Goal: Task Accomplishment & Management: Manage account settings

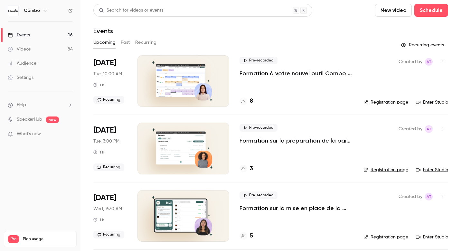
click at [423, 101] on link "Enter Studio" at bounding box center [432, 102] width 32 height 6
click at [248, 103] on div "8" at bounding box center [247, 101] width 14 height 9
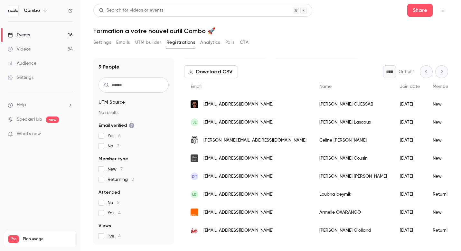
scroll to position [25, 0]
copy div "[EMAIL_ADDRESS][DOMAIN_NAME]"
drag, startPoint x: 277, startPoint y: 159, endPoint x: 201, endPoint y: 161, distance: 76.4
click at [201, 161] on div "[EMAIL_ADDRESS][DOMAIN_NAME]" at bounding box center [248, 158] width 129 height 18
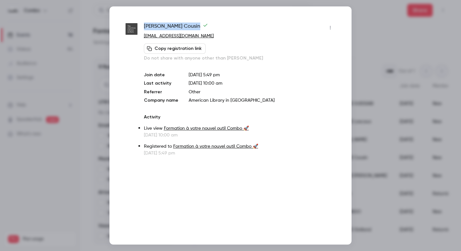
copy span "[PERSON_NAME]"
drag, startPoint x: 181, startPoint y: 28, endPoint x: 144, endPoint y: 28, distance: 37.4
click at [144, 28] on span "[PERSON_NAME]" at bounding box center [176, 28] width 64 height 10
click at [363, 30] on div at bounding box center [230, 125] width 461 height 251
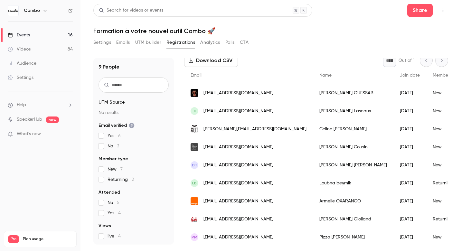
scroll to position [37, 0]
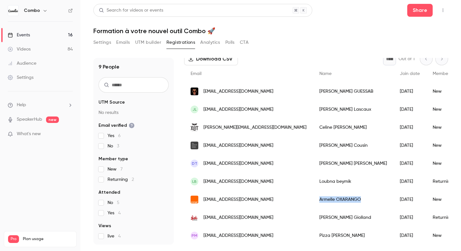
copy div "[PERSON_NAME]"
drag, startPoint x: 330, startPoint y: 201, endPoint x: 286, endPoint y: 201, distance: 43.5
click at [313, 201] on div "[PERSON_NAME]" at bounding box center [353, 200] width 81 height 18
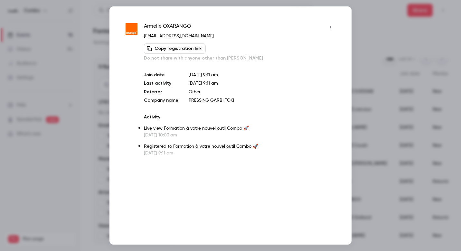
click at [350, 24] on div "[PERSON_NAME] [EMAIL_ADDRESS][DOMAIN_NAME] Copy registration link Do not share …" at bounding box center [231, 125] width 242 height 238
click at [362, 25] on div at bounding box center [230, 125] width 461 height 251
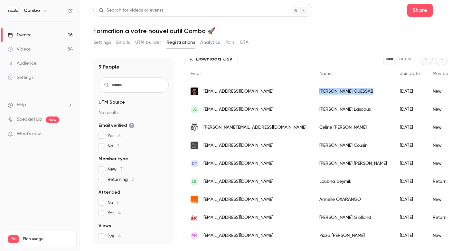
copy div "[PERSON_NAME]"
drag, startPoint x: 321, startPoint y: 92, endPoint x: 287, endPoint y: 92, distance: 34.1
click at [313, 92] on div "[PERSON_NAME]" at bounding box center [353, 91] width 81 height 18
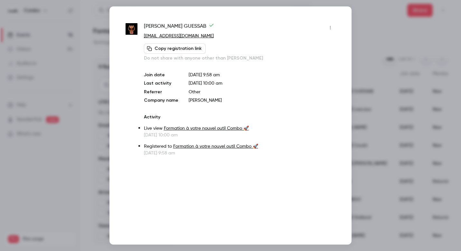
click at [365, 31] on div at bounding box center [230, 125] width 461 height 251
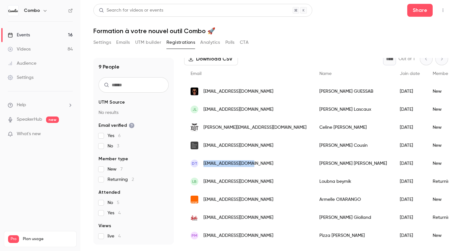
copy span "[EMAIL_ADDRESS][DOMAIN_NAME]"
drag, startPoint x: 253, startPoint y: 164, endPoint x: 201, endPoint y: 166, distance: 51.3
click at [201, 166] on div "DT [EMAIL_ADDRESS][DOMAIN_NAME]" at bounding box center [248, 164] width 129 height 18
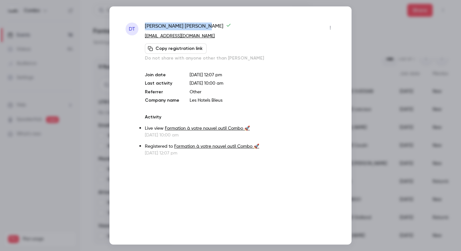
copy span "[PERSON_NAME]"
drag, startPoint x: 185, startPoint y: 26, endPoint x: 145, endPoint y: 27, distance: 39.9
click at [145, 27] on span "[PERSON_NAME]" at bounding box center [188, 28] width 86 height 10
click at [397, 52] on div at bounding box center [230, 125] width 461 height 251
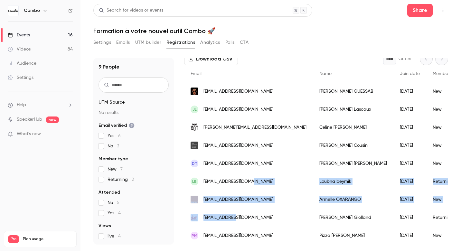
drag, startPoint x: 232, startPoint y: 215, endPoint x: 250, endPoint y: 179, distance: 39.9
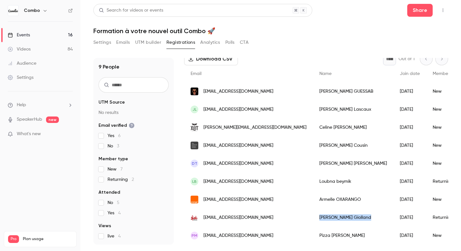
copy div "[PERSON_NAME]"
drag, startPoint x: 287, startPoint y: 220, endPoint x: 321, endPoint y: 217, distance: 34.3
click at [321, 217] on div "[PERSON_NAME]" at bounding box center [353, 218] width 81 height 18
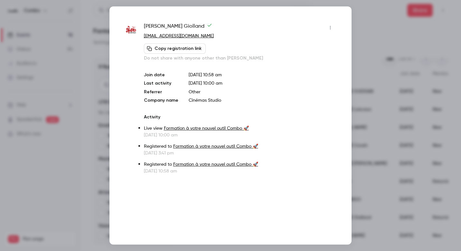
click at [356, 23] on div at bounding box center [230, 125] width 461 height 251
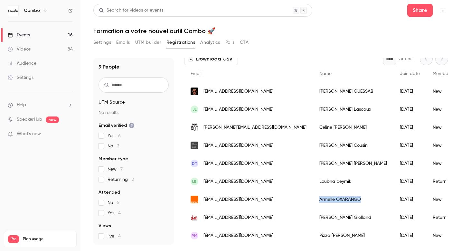
copy div "[PERSON_NAME]"
drag, startPoint x: 285, startPoint y: 200, endPoint x: 326, endPoint y: 201, distance: 40.6
click at [326, 201] on div "[PERSON_NAME]" at bounding box center [353, 200] width 81 height 18
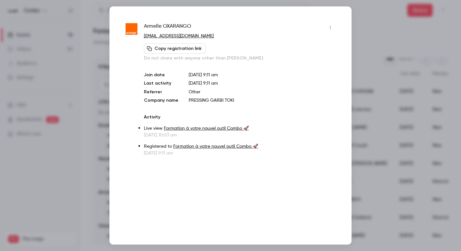
click at [364, 46] on div at bounding box center [230, 125] width 461 height 251
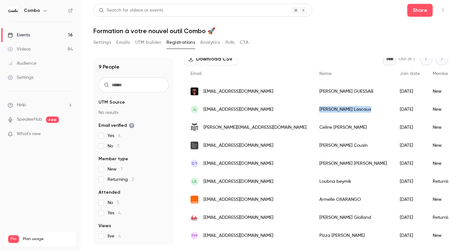
copy div "[PERSON_NAME]"
drag, startPoint x: 287, startPoint y: 112, endPoint x: 334, endPoint y: 111, distance: 47.4
click at [334, 111] on div "[PERSON_NAME]" at bounding box center [353, 109] width 81 height 18
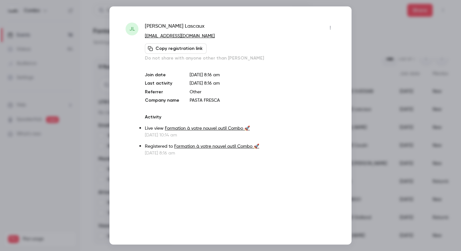
click at [373, 18] on div at bounding box center [230, 125] width 461 height 251
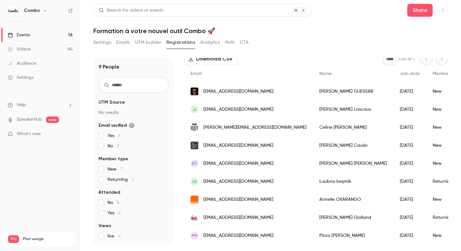
copy div "[EMAIL_ADDRESS][DOMAIN_NAME]"
drag, startPoint x: 277, startPoint y: 147, endPoint x: 325, endPoint y: 41, distance: 116.5
drag, startPoint x: 328, startPoint y: 149, endPoint x: 288, endPoint y: 147, distance: 40.3
click at [313, 147] on div "[PERSON_NAME]" at bounding box center [353, 146] width 81 height 18
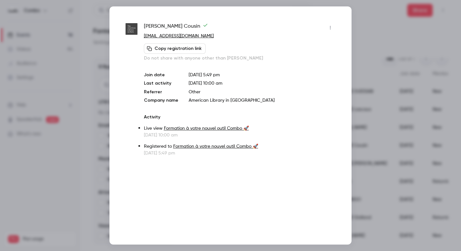
click at [53, 46] on div at bounding box center [230, 125] width 461 height 251
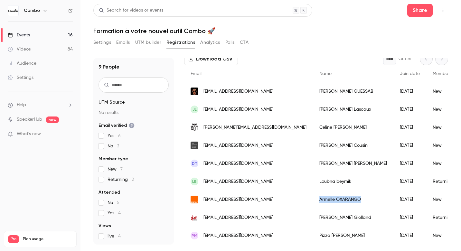
drag, startPoint x: 287, startPoint y: 201, endPoint x: 331, endPoint y: 201, distance: 43.8
click at [331, 201] on div "[PERSON_NAME]" at bounding box center [353, 200] width 81 height 18
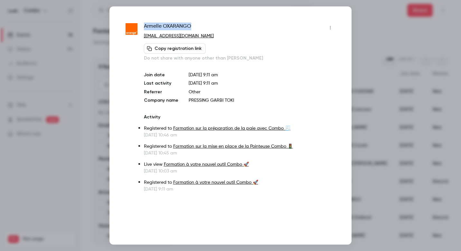
drag, startPoint x: 196, startPoint y: 29, endPoint x: 141, endPoint y: 29, distance: 54.1
click at [141, 29] on div "[PERSON_NAME] [EMAIL_ADDRESS][DOMAIN_NAME] Copy registration link Do not share …" at bounding box center [231, 108] width 210 height 170
click at [373, 18] on div at bounding box center [230, 125] width 461 height 251
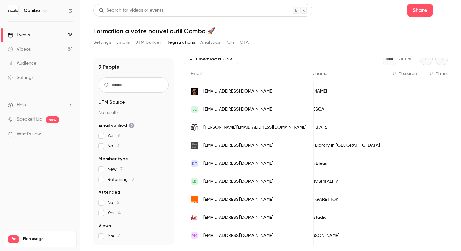
scroll to position [0, 312]
